Goal: Task Accomplishment & Management: Manage account settings

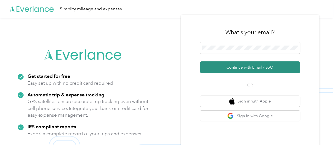
click at [239, 68] on button "Continue with Email / SSO" at bounding box center [250, 67] width 100 height 12
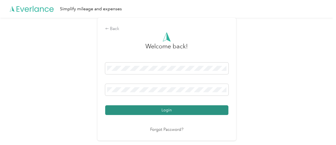
click at [153, 111] on button "Login" at bounding box center [166, 110] width 123 height 10
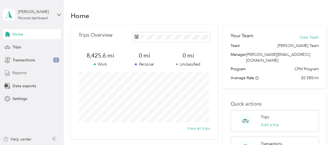
click at [20, 73] on span "Reports" at bounding box center [19, 73] width 14 height 6
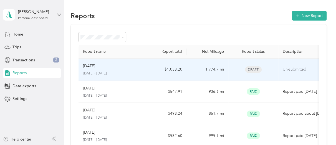
click at [133, 71] on p "August 1 - 31, 2025" at bounding box center [112, 73] width 58 height 5
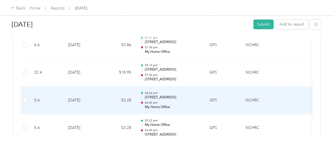
scroll to position [2479, 0]
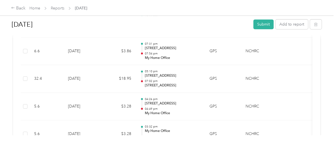
drag, startPoint x: 172, startPoint y: 87, endPoint x: 177, endPoint y: 138, distance: 52.1
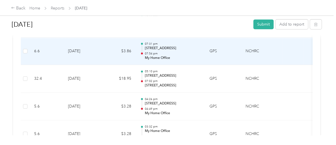
click at [178, 56] on p "My Home Office" at bounding box center [173, 58] width 56 height 5
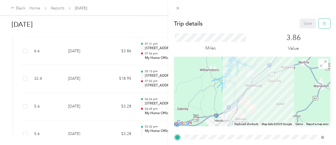
click at [319, 24] on button "button" at bounding box center [325, 24] width 12 height 10
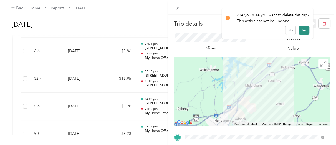
click at [304, 31] on button "Yes" at bounding box center [304, 30] width 11 height 9
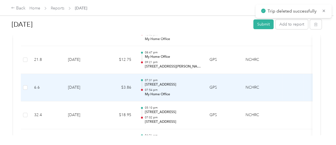
scroll to position [2442, 0]
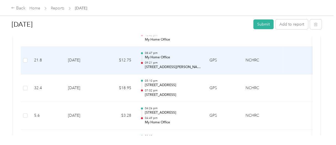
click at [194, 61] on p "09:21 pm" at bounding box center [173, 63] width 56 height 4
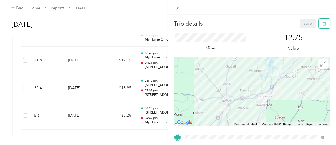
click at [323, 25] on icon "button" at bounding box center [324, 24] width 3 height 4
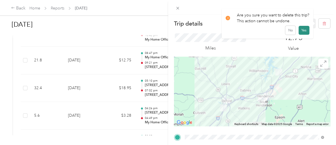
click at [301, 31] on button "Yes" at bounding box center [304, 30] width 11 height 9
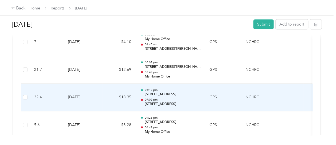
scroll to position [2405, 0]
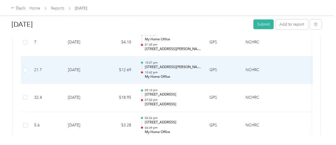
click at [203, 62] on td "10:07 pm 1015 Lewis St, Oxford, NC 27565, USA 10:42 pm My Home Office" at bounding box center [170, 70] width 69 height 28
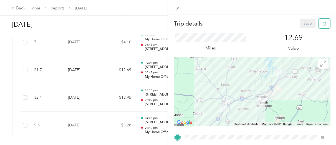
click at [323, 24] on icon "button" at bounding box center [325, 24] width 4 height 4
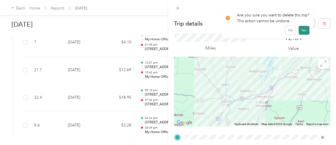
click at [302, 31] on button "Yes" at bounding box center [304, 30] width 11 height 9
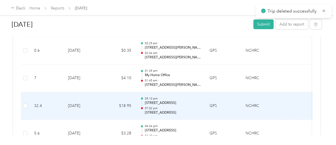
scroll to position [2368, 0]
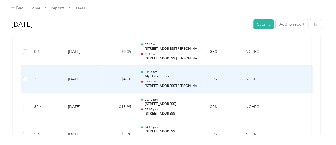
click at [209, 74] on td "GPS" at bounding box center [223, 80] width 36 height 28
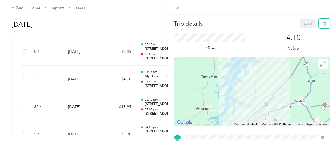
click at [324, 24] on button "button" at bounding box center [325, 24] width 12 height 10
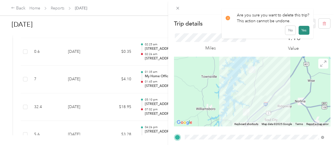
click at [305, 30] on button "Yes" at bounding box center [304, 30] width 11 height 9
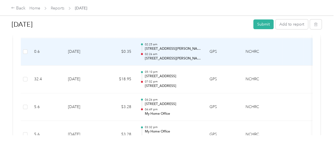
click at [183, 56] on p "230, County Line Road, Manson, Warren County, North Carolina, 27553, USA" at bounding box center [173, 58] width 56 height 5
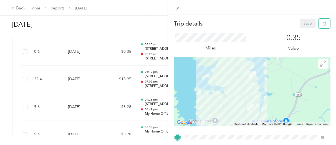
click at [319, 24] on button "button" at bounding box center [325, 24] width 12 height 10
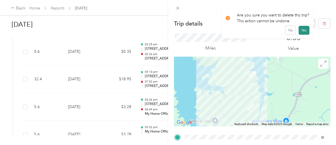
click at [303, 31] on button "Yes" at bounding box center [304, 30] width 11 height 9
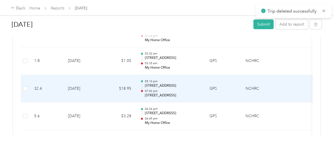
scroll to position [2331, 0]
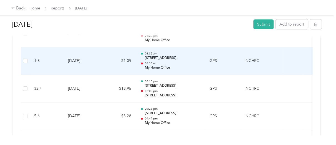
click at [213, 54] on td "GPS" at bounding box center [223, 61] width 36 height 28
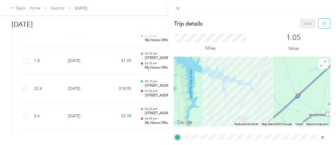
click at [323, 23] on icon "button" at bounding box center [325, 24] width 4 height 4
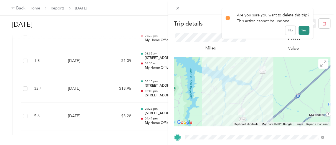
click at [303, 31] on button "Yes" at bounding box center [304, 30] width 11 height 9
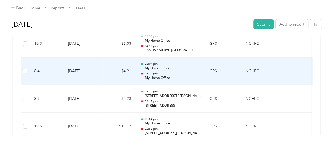
scroll to position [2202, 0]
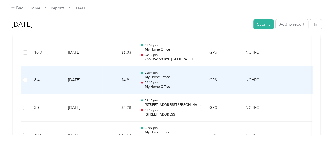
drag, startPoint x: 248, startPoint y: 112, endPoint x: 135, endPoint y: 67, distance: 121.2
click at [135, 67] on td "$4.91" at bounding box center [118, 80] width 33 height 28
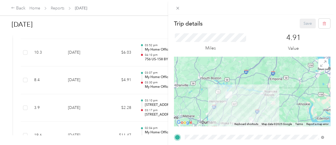
drag, startPoint x: 226, startPoint y: 95, endPoint x: 228, endPoint y: 96, distance: 2.8
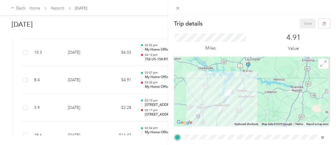
drag, startPoint x: 228, startPoint y: 96, endPoint x: 107, endPoint y: 149, distance: 132.4
click at [167, 38] on div "Trip details Save This trip cannot be edited because it is either under review,…" at bounding box center [168, 72] width 336 height 145
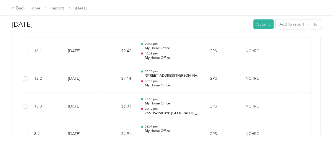
scroll to position [2146, 0]
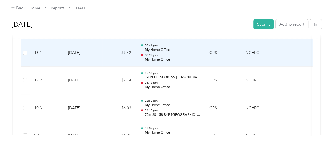
click at [188, 54] on p "10:23 pm" at bounding box center [173, 55] width 56 height 4
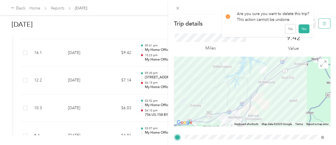
click at [323, 24] on icon "button" at bounding box center [325, 24] width 4 height 4
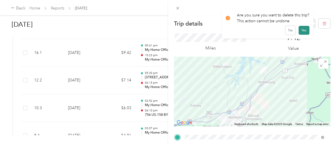
click at [302, 31] on button "Yes" at bounding box center [304, 30] width 11 height 9
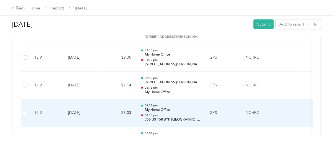
scroll to position [2109, 0]
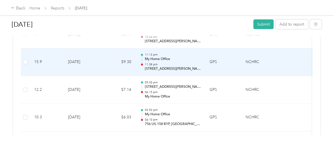
click at [198, 59] on div "11:13 pm My Home Office 11:38 pm 151 Edward Wade Ln, Henderson, NC 27537, USA" at bounding box center [173, 62] width 56 height 19
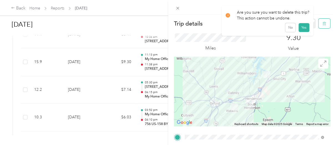
click at [323, 26] on button "button" at bounding box center [325, 24] width 12 height 10
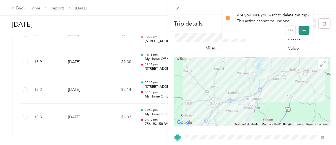
click at [302, 31] on button "Yes" at bounding box center [304, 30] width 11 height 9
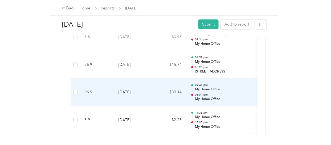
scroll to position [1856, 0]
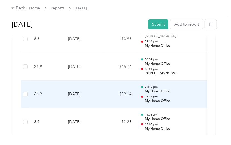
drag, startPoint x: 181, startPoint y: 76, endPoint x: 123, endPoint y: 85, distance: 58.6
click at [123, 85] on td "$39.14" at bounding box center [118, 94] width 33 height 28
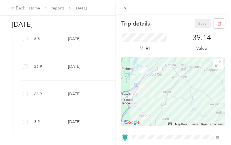
click at [100, 47] on div "Trip details Save This trip cannot be edited because it is either under review,…" at bounding box center [115, 72] width 231 height 145
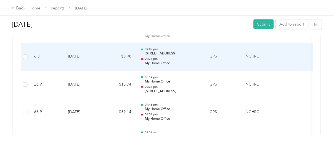
scroll to position [1832, 0]
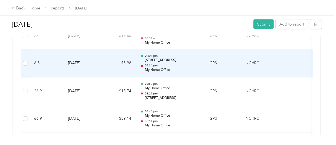
click at [202, 59] on td "09:07 pm 2940 Warrenton Rd, Henderson, NC 27537, USA 09:34 pm My Home Office" at bounding box center [170, 64] width 69 height 28
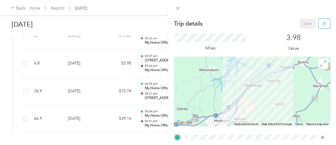
click at [323, 25] on icon "button" at bounding box center [324, 24] width 3 height 4
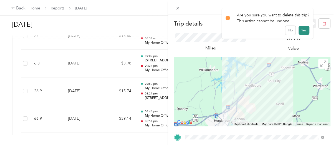
click at [303, 29] on button "Yes" at bounding box center [304, 30] width 11 height 9
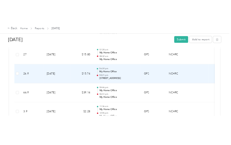
scroll to position [1813, 0]
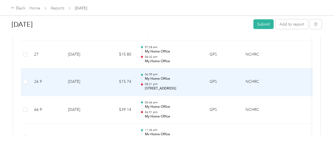
drag, startPoint x: 202, startPoint y: 63, endPoint x: 228, endPoint y: 67, distance: 25.8
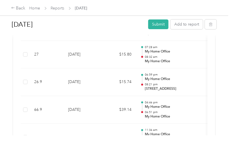
scroll to position [1819, 0]
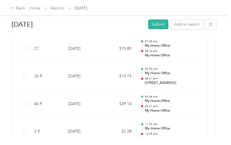
drag, startPoint x: 233, startPoint y: 70, endPoint x: 187, endPoint y: 73, distance: 45.3
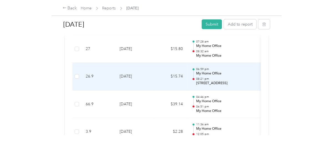
scroll to position [1813, 0]
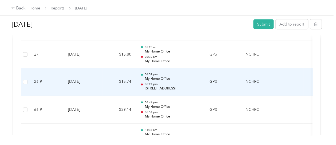
drag, startPoint x: 294, startPoint y: 126, endPoint x: 306, endPoint y: 81, distance: 46.1
click at [306, 81] on td "-" at bounding box center [314, 82] width 21 height 28
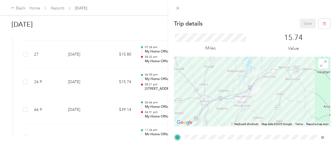
click at [159, 38] on div "Trip details Save This trip cannot be edited because it is either under review,…" at bounding box center [168, 72] width 336 height 145
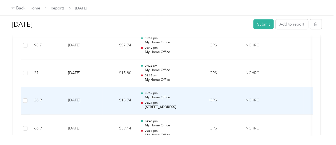
scroll to position [1776, 0]
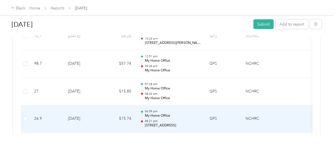
drag, startPoint x: 266, startPoint y: 109, endPoint x: 268, endPoint y: 105, distance: 4.1
drag, startPoint x: 268, startPoint y: 105, endPoint x: 274, endPoint y: 112, distance: 9.0
drag, startPoint x: 276, startPoint y: 111, endPoint x: 284, endPoint y: 107, distance: 9.5
drag, startPoint x: 285, startPoint y: 107, endPoint x: 293, endPoint y: 104, distance: 8.9
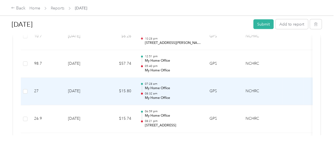
drag, startPoint x: 294, startPoint y: 104, endPoint x: 309, endPoint y: 96, distance: 16.9
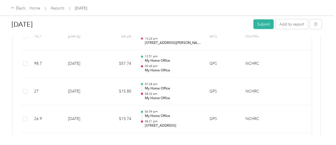
drag, startPoint x: 312, startPoint y: 96, endPoint x: 317, endPoint y: 103, distance: 8.4
drag, startPoint x: 317, startPoint y: 103, endPoint x: 312, endPoint y: 101, distance: 5.1
drag, startPoint x: 329, startPoint y: 101, endPoint x: 335, endPoint y: 94, distance: 10.0
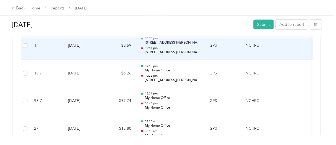
scroll to position [1758, 0]
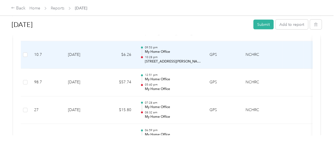
click at [183, 51] on p "My Home Office" at bounding box center [173, 51] width 56 height 5
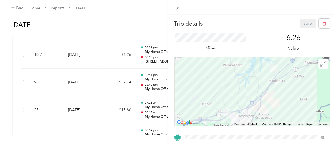
drag, startPoint x: 153, startPoint y: 74, endPoint x: 124, endPoint y: 128, distance: 61.0
drag, startPoint x: 124, startPoint y: 128, endPoint x: 143, endPoint y: 111, distance: 26.0
drag, startPoint x: 143, startPoint y: 111, endPoint x: 151, endPoint y: 107, distance: 8.5
drag, startPoint x: 152, startPoint y: 107, endPoint x: 158, endPoint y: 103, distance: 7.4
drag, startPoint x: 158, startPoint y: 103, endPoint x: 161, endPoint y: 100, distance: 3.1
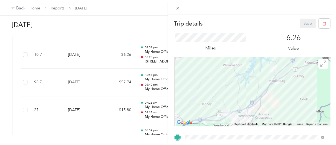
drag, startPoint x: 162, startPoint y: 99, endPoint x: 170, endPoint y: 91, distance: 11.4
drag, startPoint x: 170, startPoint y: 90, endPoint x: 179, endPoint y: 82, distance: 12.0
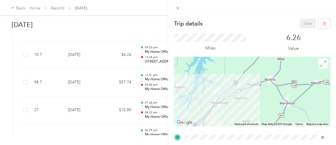
drag, startPoint x: 200, startPoint y: 60, endPoint x: 143, endPoint y: 82, distance: 61.9
click at [189, 45] on div "Miles" at bounding box center [210, 42] width 73 height 18
click at [153, 52] on div "Trip details Save This trip cannot be edited because it is either under review,…" at bounding box center [168, 72] width 336 height 145
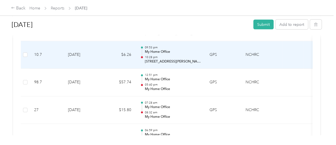
click at [172, 52] on div "09:53 pm My Home Office 10:28 pm 200 N Cooper Dr, Henderson, NC 27536, USA" at bounding box center [173, 55] width 56 height 19
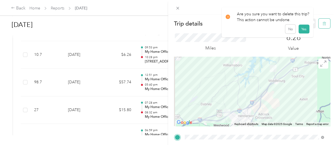
click at [323, 26] on span "button" at bounding box center [325, 23] width 4 height 5
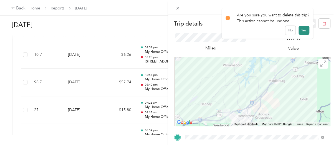
click at [304, 30] on button "Yes" at bounding box center [304, 30] width 11 height 9
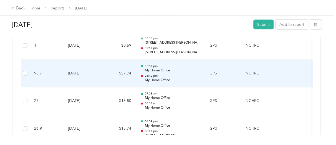
scroll to position [1721, 0]
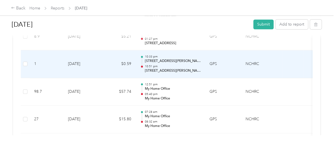
click at [181, 68] on p "2002 Graham Ave, Henderson, NC 27536, USA" at bounding box center [173, 70] width 56 height 5
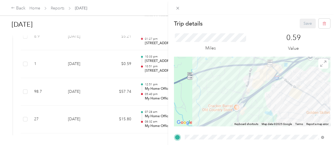
click at [162, 62] on div "Trip details Save This trip cannot be edited because it is either under review,…" at bounding box center [168, 72] width 336 height 145
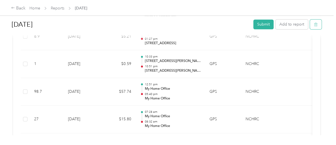
click at [316, 26] on icon "button" at bounding box center [316, 24] width 4 height 4
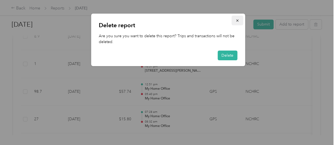
click at [236, 22] on icon "button" at bounding box center [237, 21] width 4 height 4
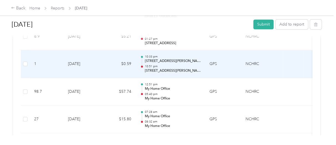
click at [177, 64] on p "10:51 pm" at bounding box center [173, 66] width 56 height 4
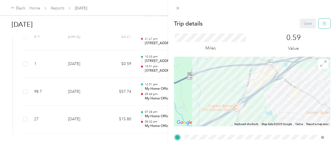
click at [323, 24] on icon "button" at bounding box center [325, 24] width 4 height 4
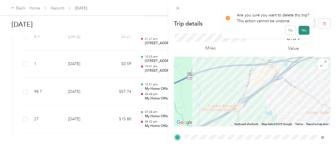
click at [301, 28] on button "Yes" at bounding box center [304, 30] width 11 height 9
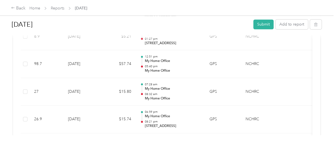
drag, startPoint x: 301, startPoint y: 28, endPoint x: 307, endPoint y: 36, distance: 9.6
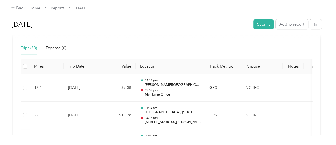
scroll to position [129, 0]
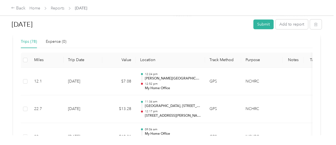
drag, startPoint x: 224, startPoint y: 46, endPoint x: 219, endPoint y: 54, distance: 9.8
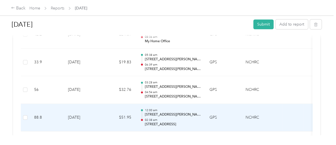
scroll to position [278, 0]
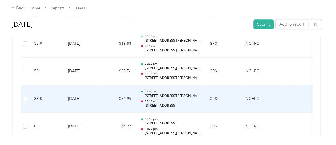
drag, startPoint x: 208, startPoint y: 106, endPoint x: 213, endPoint y: 105, distance: 4.8
drag, startPoint x: 213, startPoint y: 106, endPoint x: 198, endPoint y: 114, distance: 16.6
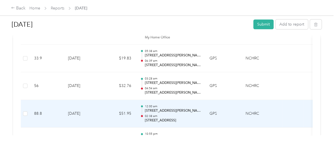
scroll to position [259, 0]
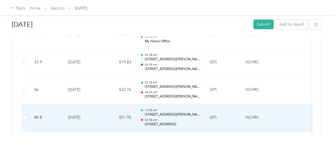
drag, startPoint x: 197, startPoint y: 115, endPoint x: 210, endPoint y: 113, distance: 12.9
drag, startPoint x: 211, startPoint y: 112, endPoint x: 212, endPoint y: 109, distance: 3.4
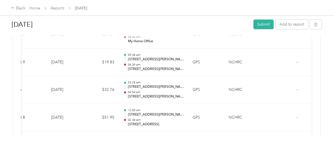
scroll to position [0, 32]
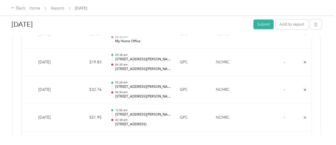
drag, startPoint x: 201, startPoint y: 114, endPoint x: 218, endPoint y: 145, distance: 35.5
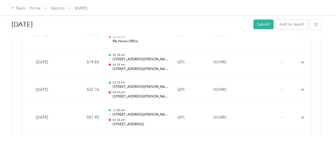
drag, startPoint x: 225, startPoint y: 144, endPoint x: 238, endPoint y: 133, distance: 17.9
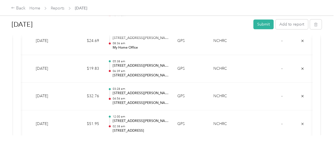
scroll to position [259, 0]
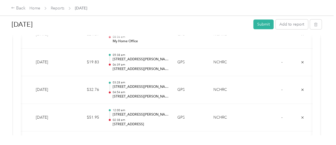
drag, startPoint x: 235, startPoint y: 133, endPoint x: 326, endPoint y: 68, distance: 112.2
click at [326, 68] on div "[DATE] Submit Add to report Draft Draft, awaiting submission View activity & co…" at bounding box center [166, 67] width 333 height 135
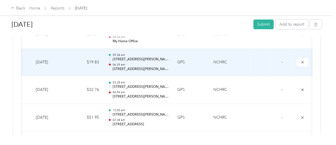
click at [188, 66] on td "GPS" at bounding box center [191, 63] width 36 height 28
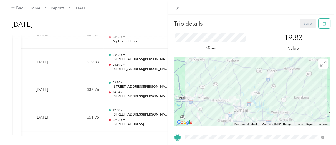
click at [323, 23] on icon "button" at bounding box center [325, 24] width 4 height 4
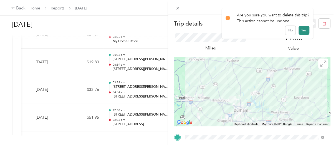
click at [301, 31] on button "Yes" at bounding box center [304, 30] width 11 height 9
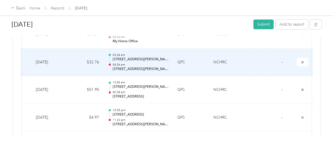
click at [150, 63] on p "04:54 am" at bounding box center [140, 65] width 56 height 4
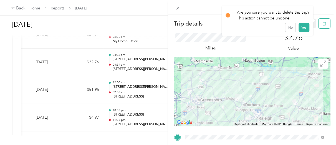
click at [323, 24] on icon "button" at bounding box center [325, 24] width 4 height 4
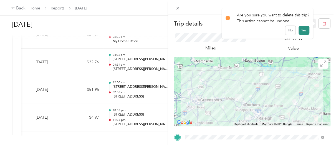
click at [304, 29] on button "Yes" at bounding box center [304, 30] width 11 height 9
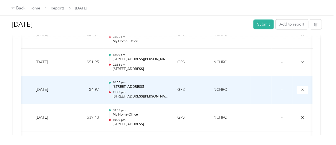
click at [162, 91] on p "11:23 pm" at bounding box center [140, 92] width 56 height 4
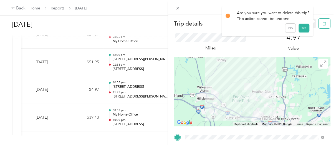
click at [323, 24] on icon "button" at bounding box center [325, 24] width 4 height 4
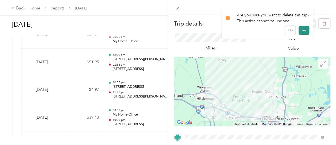
click at [302, 28] on button "Yes" at bounding box center [304, 30] width 11 height 9
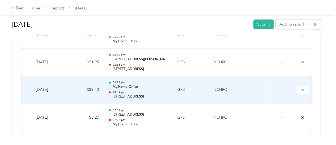
click at [156, 89] on div "08:33 pm My Home Office 10:39 pm [STREET_ADDRESS]" at bounding box center [140, 89] width 56 height 19
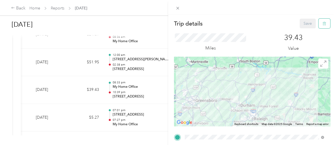
click at [319, 26] on button "button" at bounding box center [325, 24] width 12 height 10
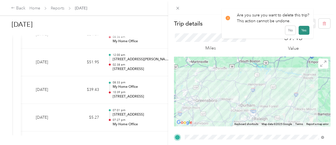
click at [304, 30] on button "Yes" at bounding box center [304, 30] width 11 height 9
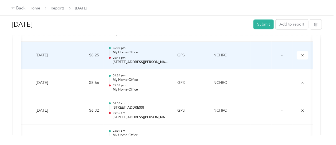
scroll to position [333, 0]
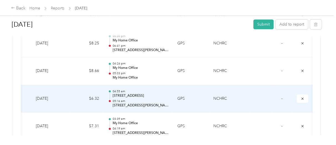
click at [198, 100] on td "GPS" at bounding box center [191, 99] width 36 height 28
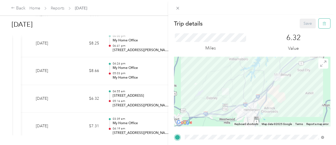
click at [323, 24] on icon "button" at bounding box center [325, 24] width 4 height 4
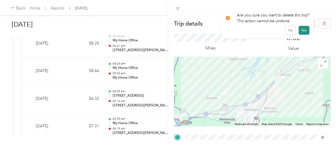
click at [303, 31] on button "Yes" at bounding box center [304, 30] width 11 height 9
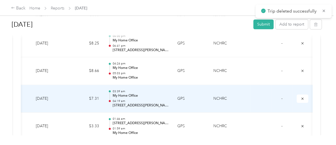
click at [167, 100] on p "04:19 am" at bounding box center [140, 101] width 56 height 4
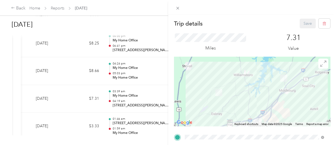
click at [151, 97] on div "Trip details Save This trip cannot be edited because it is either under review,…" at bounding box center [168, 72] width 336 height 145
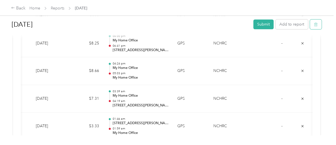
click at [316, 29] on button "button" at bounding box center [316, 24] width 12 height 10
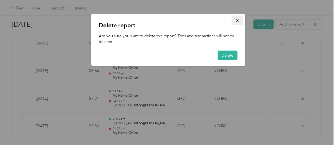
click at [236, 21] on icon "button" at bounding box center [237, 20] width 2 height 2
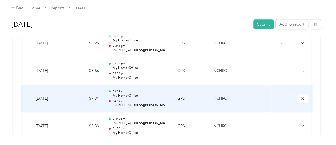
click at [139, 100] on p "04:19 am" at bounding box center [140, 101] width 56 height 4
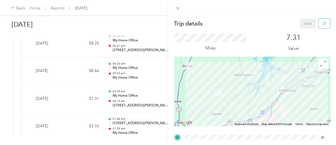
click at [319, 26] on button "button" at bounding box center [325, 24] width 12 height 10
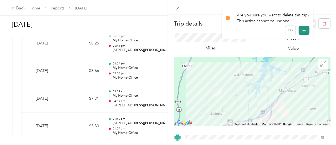
click at [303, 31] on button "Yes" at bounding box center [304, 30] width 11 height 9
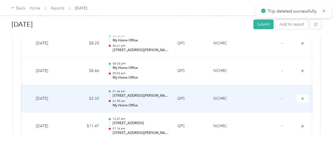
click at [158, 100] on p "01:59 am" at bounding box center [140, 101] width 56 height 4
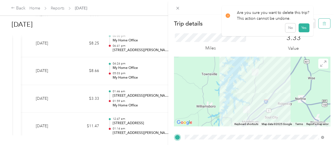
click at [323, 25] on icon "button" at bounding box center [325, 24] width 4 height 4
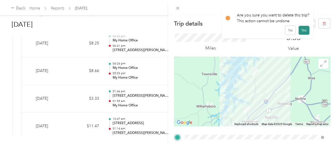
click at [303, 31] on button "Yes" at bounding box center [304, 30] width 11 height 9
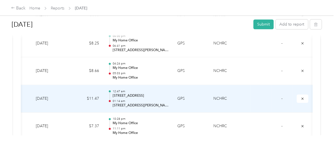
click at [144, 99] on p "01:14 am" at bounding box center [140, 101] width 56 height 4
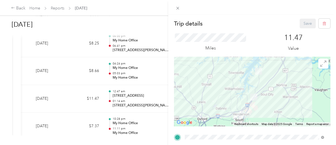
click at [144, 99] on div "Trip details Save This trip cannot be edited because it is either under review,…" at bounding box center [168, 72] width 336 height 145
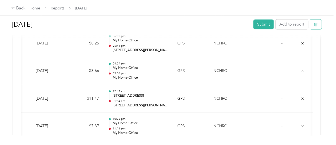
click at [314, 26] on span "button" at bounding box center [316, 24] width 4 height 5
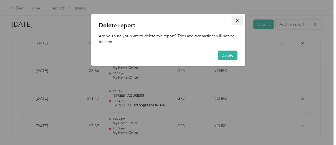
click at [237, 20] on icon "button" at bounding box center [237, 20] width 2 height 2
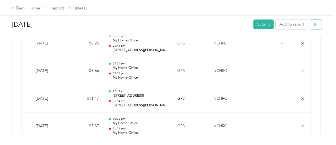
click at [317, 25] on button "button" at bounding box center [316, 24] width 12 height 10
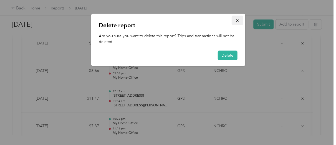
click at [238, 20] on icon "button" at bounding box center [237, 21] width 4 height 4
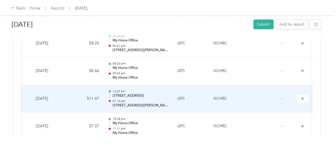
click at [146, 97] on p "[STREET_ADDRESS]" at bounding box center [140, 95] width 56 height 5
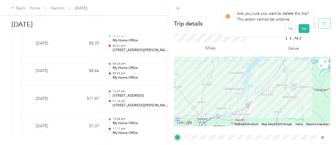
click at [325, 24] on icon "button" at bounding box center [325, 23] width 0 height 1
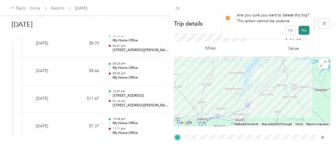
click at [303, 32] on button "Yes" at bounding box center [304, 30] width 11 height 9
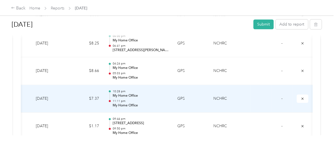
click at [157, 104] on p "My Home Office" at bounding box center [140, 105] width 56 height 5
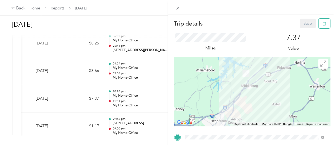
click at [319, 26] on button "button" at bounding box center [325, 24] width 12 height 10
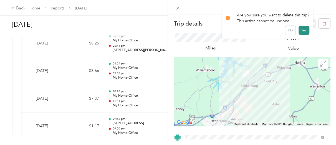
click at [305, 30] on button "Yes" at bounding box center [304, 30] width 11 height 9
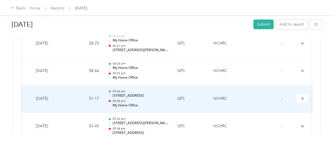
click at [163, 99] on p "09:50 pm" at bounding box center [140, 101] width 56 height 4
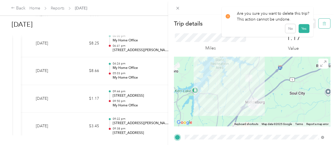
click at [321, 27] on button "button" at bounding box center [325, 24] width 12 height 10
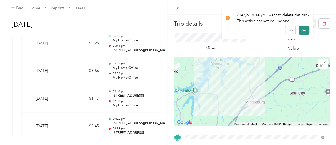
click at [305, 33] on button "Yes" at bounding box center [304, 30] width 11 height 9
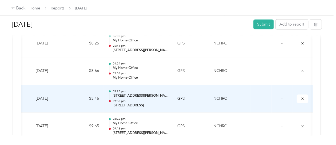
click at [138, 95] on p "[STREET_ADDRESS][PERSON_NAME]" at bounding box center [140, 95] width 56 height 5
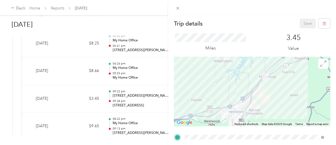
click at [138, 95] on div "Trip details Save This trip cannot be edited because it is either under review,…" at bounding box center [168, 72] width 336 height 145
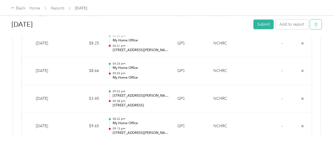
click at [314, 25] on icon "button" at bounding box center [316, 24] width 4 height 4
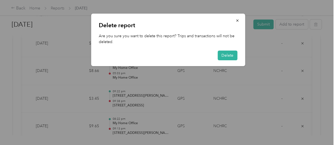
click at [135, 100] on div at bounding box center [168, 72] width 336 height 145
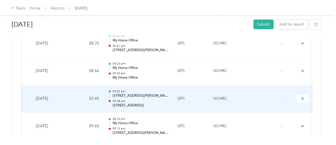
click at [127, 99] on p "09:38 pm" at bounding box center [140, 101] width 56 height 4
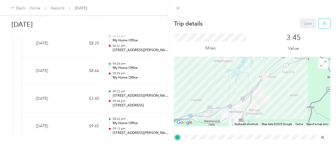
click at [323, 25] on button "button" at bounding box center [325, 24] width 12 height 10
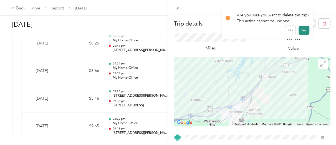
click at [303, 29] on button "Yes" at bounding box center [304, 30] width 11 height 9
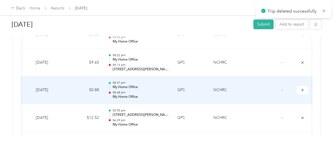
scroll to position [370, 0]
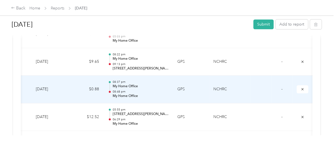
click at [146, 90] on p "08:48 pm" at bounding box center [140, 92] width 56 height 4
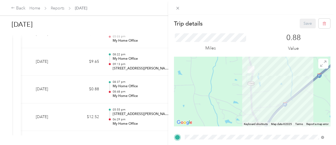
click at [323, 18] on div "Trip details Save This trip cannot be edited because it is either under review,…" at bounding box center [252, 87] width 168 height 145
click at [323, 22] on icon "button" at bounding box center [325, 24] width 4 height 4
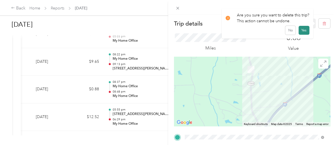
click at [305, 29] on button "Yes" at bounding box center [304, 30] width 11 height 9
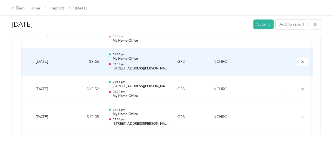
click at [139, 65] on p "09:13 pm" at bounding box center [140, 64] width 56 height 4
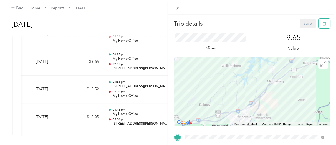
click at [321, 26] on button "button" at bounding box center [325, 24] width 12 height 10
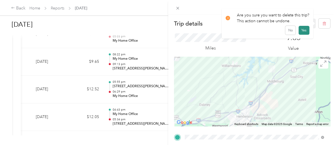
click at [303, 29] on button "Yes" at bounding box center [304, 30] width 11 height 9
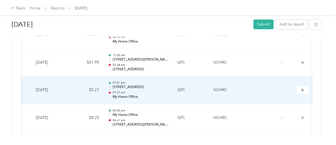
scroll to position [240, 0]
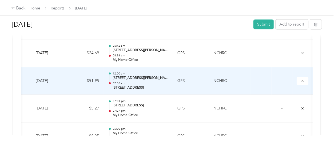
click at [155, 81] on p "02:38 am" at bounding box center [140, 83] width 56 height 4
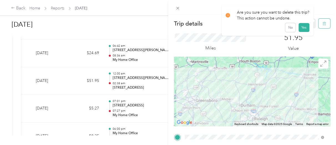
click at [319, 28] on button "button" at bounding box center [325, 24] width 12 height 10
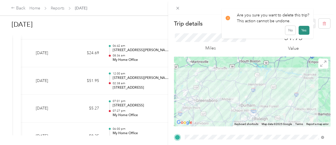
click at [304, 31] on button "Yes" at bounding box center [304, 30] width 11 height 9
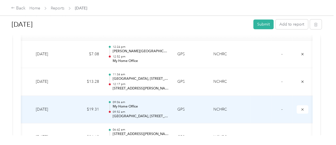
scroll to position [148, 0]
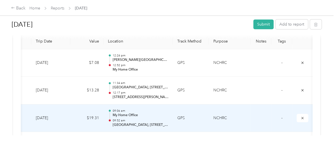
click at [162, 107] on td "09:06 am My Home Office 09:52 am [GEOGRAPHIC_DATA], [STREET_ADDRESS]" at bounding box center [138, 118] width 69 height 28
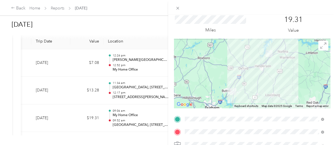
scroll to position [0, 0]
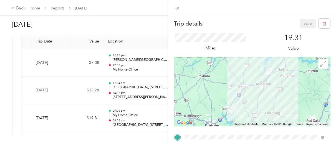
click at [117, 28] on div "Trip details Save This trip cannot be edited because it is either under review,…" at bounding box center [168, 72] width 336 height 145
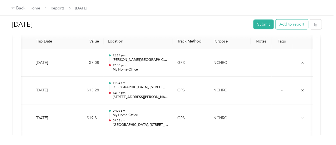
click at [292, 27] on button "Add to report" at bounding box center [292, 24] width 32 height 10
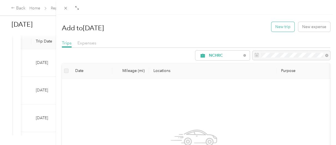
click at [278, 28] on button "New trip" at bounding box center [282, 27] width 23 height 10
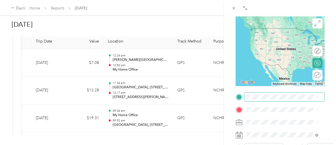
scroll to position [56, 0]
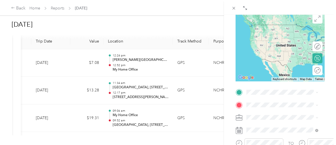
click at [277, 27] on span "[STREET_ADDRESS][US_STATE]" at bounding box center [285, 24] width 56 height 5
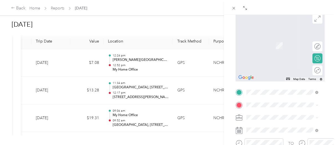
click at [286, 47] on div "My Home Office [STREET_ADDRESS][US_STATE]" at bounding box center [285, 42] width 56 height 12
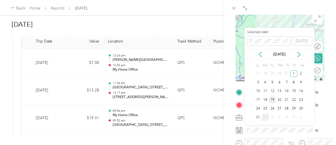
click at [273, 100] on div "19" at bounding box center [272, 99] width 7 height 7
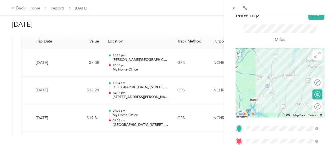
scroll to position [18, 0]
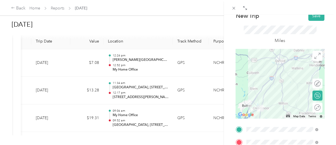
click at [155, 35] on div "BACK New Trip Save This trip cannot be edited because it is either under review…" at bounding box center [168, 72] width 336 height 145
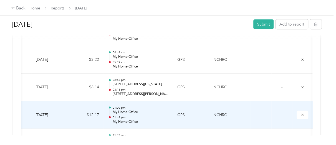
scroll to position [740, 0]
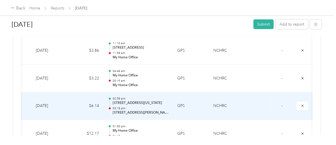
drag, startPoint x: 145, startPoint y: 105, endPoint x: 146, endPoint y: 102, distance: 2.9
drag, startPoint x: 148, startPoint y: 103, endPoint x: 145, endPoint y: 105, distance: 3.7
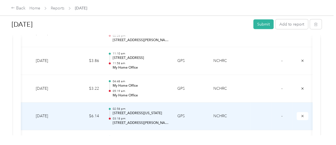
scroll to position [722, 0]
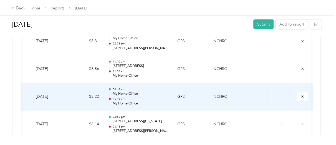
drag, startPoint x: 145, startPoint y: 106, endPoint x: 150, endPoint y: 100, distance: 7.8
drag, startPoint x: 150, startPoint y: 100, endPoint x: 157, endPoint y: 92, distance: 10.6
drag, startPoint x: 157, startPoint y: 92, endPoint x: 142, endPoint y: 94, distance: 14.8
click at [142, 94] on p "My Home Office" at bounding box center [140, 93] width 56 height 5
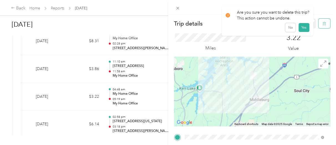
click at [319, 27] on button "button" at bounding box center [325, 24] width 12 height 10
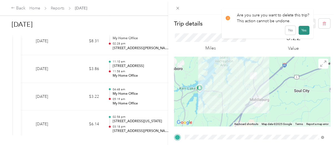
click at [304, 29] on button "Yes" at bounding box center [304, 30] width 11 height 9
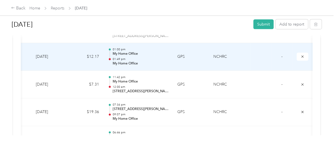
scroll to position [795, 0]
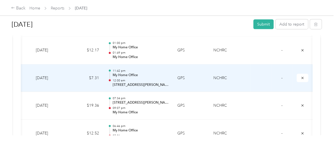
click at [161, 75] on p "My Home Office" at bounding box center [140, 75] width 56 height 5
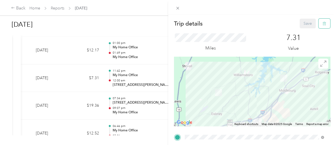
click at [319, 26] on button "button" at bounding box center [325, 24] width 12 height 10
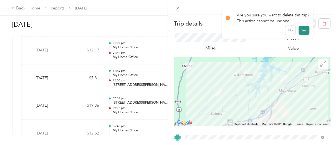
click at [301, 31] on button "Yes" at bounding box center [304, 30] width 11 height 9
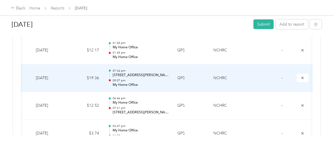
click at [148, 82] on p "My Home Office" at bounding box center [140, 84] width 56 height 5
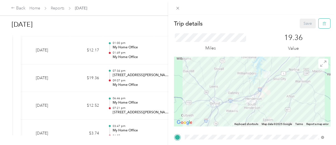
click at [323, 25] on button "button" at bounding box center [325, 24] width 12 height 10
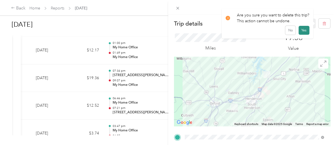
click at [301, 31] on button "Yes" at bounding box center [304, 30] width 11 height 9
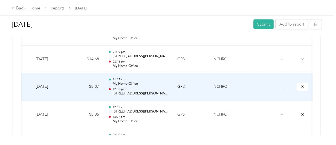
scroll to position [888, 0]
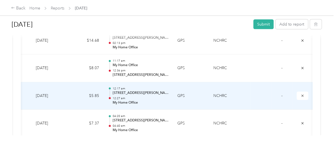
click at [174, 98] on td "GPS" at bounding box center [191, 96] width 36 height 28
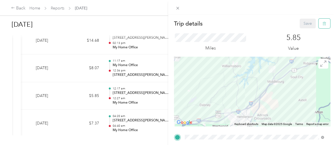
click at [321, 26] on button "button" at bounding box center [325, 24] width 12 height 10
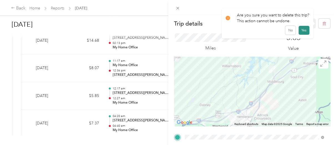
click at [301, 32] on button "Yes" at bounding box center [304, 30] width 11 height 9
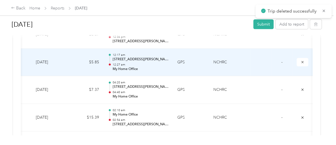
scroll to position [925, 0]
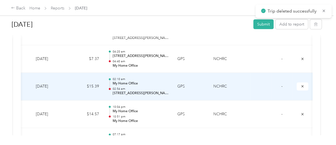
click at [156, 89] on p "02:54 am" at bounding box center [140, 89] width 56 height 4
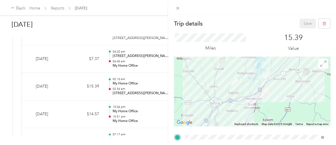
click at [156, 88] on div "Trip details Save This trip cannot be edited because it is either under review,…" at bounding box center [168, 72] width 336 height 145
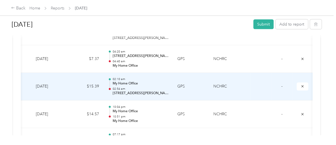
click at [149, 84] on div "02:10 am My Home Office 02:54 am [STREET_ADDRESS][PERSON_NAME]" at bounding box center [140, 86] width 56 height 19
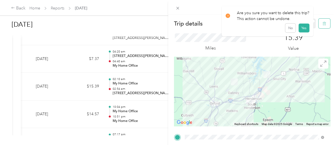
click at [323, 23] on icon "button" at bounding box center [325, 24] width 4 height 4
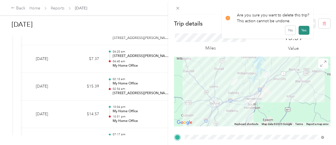
click at [304, 30] on button "Yes" at bounding box center [304, 30] width 11 height 9
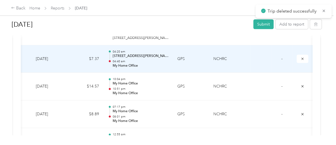
click at [149, 63] on p "My Home Office" at bounding box center [140, 65] width 56 height 5
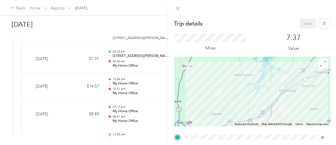
click at [152, 59] on div "Trip details Save This trip cannot be edited because it is either under review,…" at bounding box center [168, 72] width 336 height 145
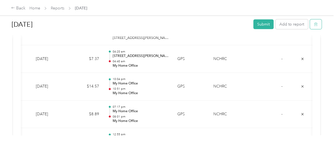
click at [314, 24] on icon "button" at bounding box center [316, 24] width 4 height 4
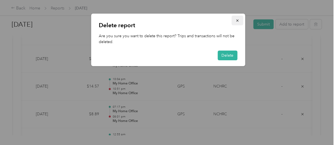
click at [238, 22] on icon "button" at bounding box center [237, 21] width 4 height 4
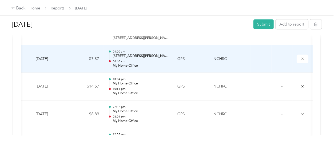
click at [157, 59] on p "04:40 am" at bounding box center [140, 61] width 56 height 4
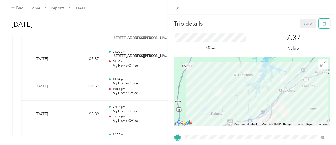
click at [323, 27] on button "button" at bounding box center [325, 24] width 12 height 10
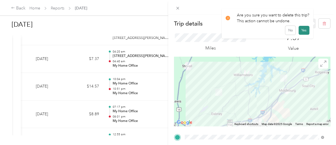
click at [302, 31] on button "Yes" at bounding box center [304, 30] width 11 height 9
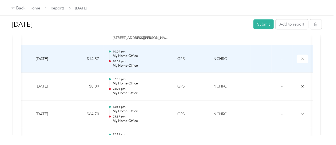
click at [153, 59] on p "10:51 pm" at bounding box center [140, 61] width 56 height 4
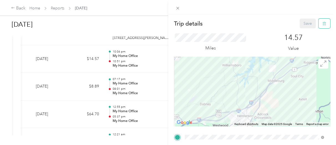
click at [323, 21] on span "button" at bounding box center [325, 23] width 4 height 5
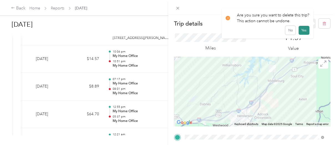
click at [302, 29] on button "Yes" at bounding box center [304, 30] width 11 height 9
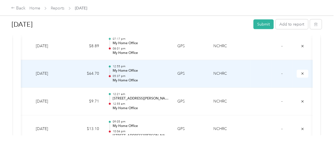
scroll to position [944, 0]
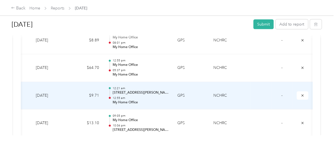
click at [189, 94] on td "GPS" at bounding box center [191, 96] width 36 height 28
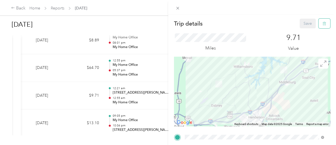
click at [323, 24] on icon "button" at bounding box center [324, 24] width 3 height 4
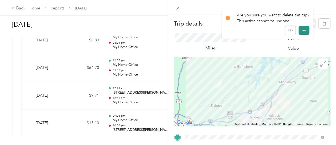
click at [303, 29] on button "Yes" at bounding box center [304, 30] width 11 height 9
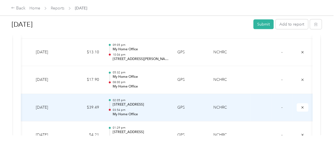
scroll to position [981, 0]
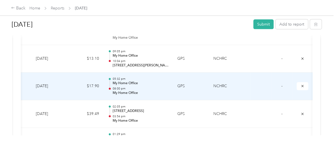
drag, startPoint x: 240, startPoint y: 80, endPoint x: 245, endPoint y: 95, distance: 15.8
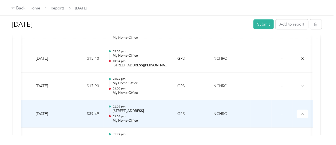
drag, startPoint x: 245, startPoint y: 95, endPoint x: 246, endPoint y: 99, distance: 3.9
drag, startPoint x: 246, startPoint y: 99, endPoint x: 260, endPoint y: 107, distance: 16.2
drag, startPoint x: 260, startPoint y: 107, endPoint x: 257, endPoint y: 112, distance: 5.2
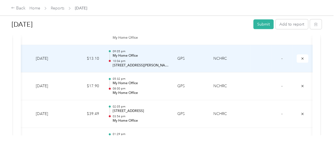
click at [135, 63] on p "[STREET_ADDRESS][PERSON_NAME]" at bounding box center [140, 65] width 56 height 5
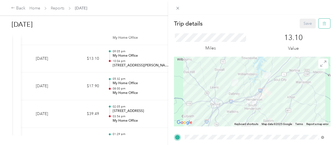
click at [323, 24] on icon "button" at bounding box center [325, 24] width 4 height 4
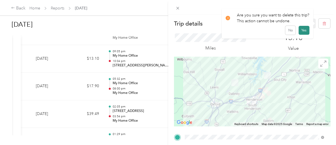
click at [304, 29] on button "Yes" at bounding box center [304, 30] width 11 height 9
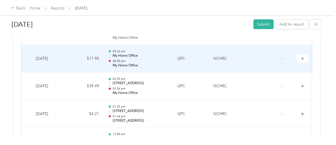
click at [222, 51] on td "NCHRC" at bounding box center [230, 59] width 42 height 28
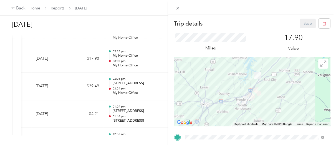
scroll to position [0, 32]
click at [129, 56] on div "Trip details Save This trip cannot be edited because it is either under review,…" at bounding box center [168, 72] width 336 height 145
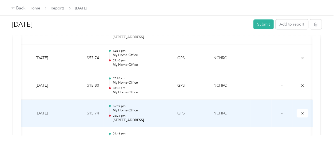
scroll to position [1110, 0]
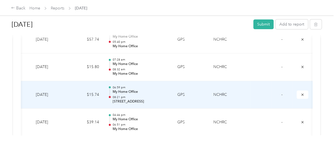
drag, startPoint x: 168, startPoint y: 97, endPoint x: 166, endPoint y: 100, distance: 3.1
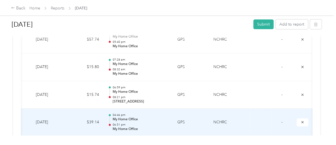
drag, startPoint x: 163, startPoint y: 104, endPoint x: 156, endPoint y: 110, distance: 9.2
drag, startPoint x: 155, startPoint y: 112, endPoint x: 159, endPoint y: 107, distance: 5.9
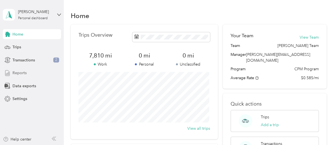
click at [23, 76] on div "Reports" at bounding box center [32, 73] width 58 height 10
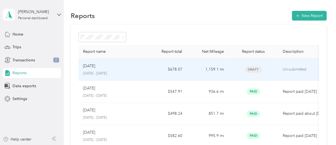
click at [150, 76] on td "$678.07" at bounding box center [166, 70] width 42 height 22
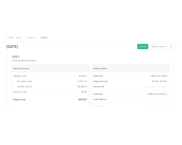
scroll to position [18, 0]
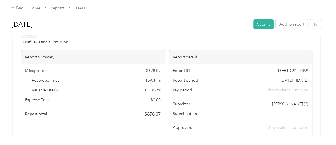
drag, startPoint x: 155, startPoint y: 104, endPoint x: 153, endPoint y: 114, distance: 11.0
drag, startPoint x: 151, startPoint y: 121, endPoint x: 154, endPoint y: 123, distance: 3.8
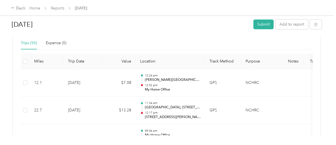
scroll to position [129, 0]
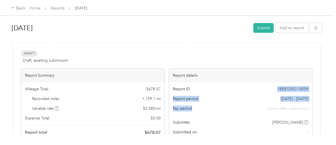
drag, startPoint x: 210, startPoint y: 87, endPoint x: 204, endPoint y: 106, distance: 19.9
click at [204, 106] on div "Report ID 18EB1D921-0059 Report period Aug 1 - 31, 2025 Pay period shown after …" at bounding box center [240, 119] width 143 height 74
